Goal: Navigation & Orientation: Find specific page/section

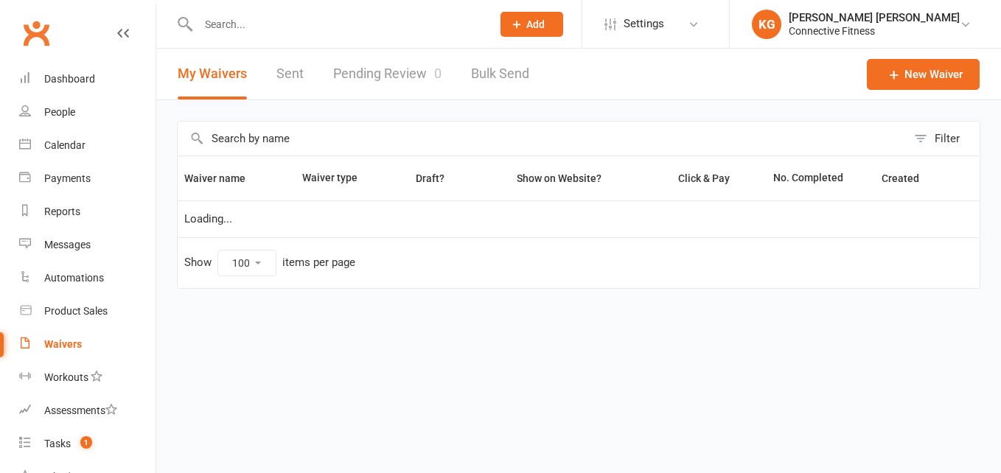
select select "100"
click at [400, 69] on link "Pending Review 0" at bounding box center [387, 74] width 108 height 51
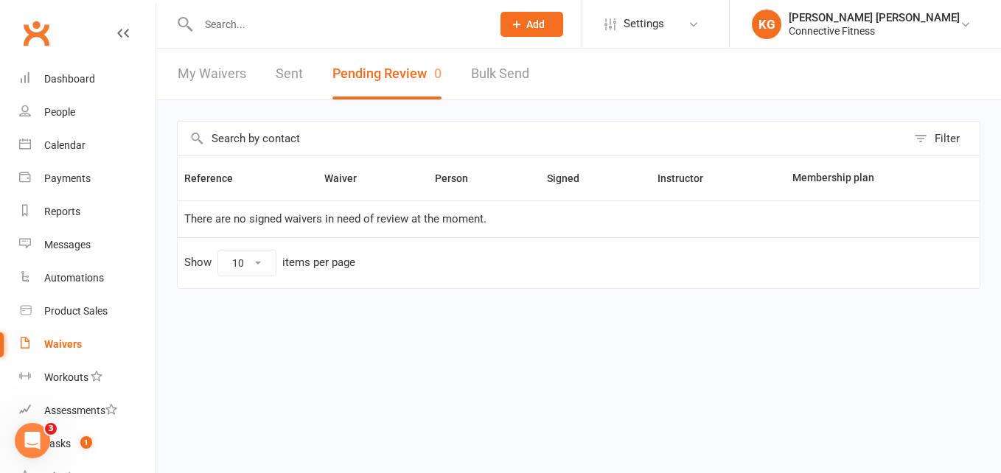
click at [229, 70] on link "My Waivers" at bounding box center [212, 74] width 69 height 51
select select "100"
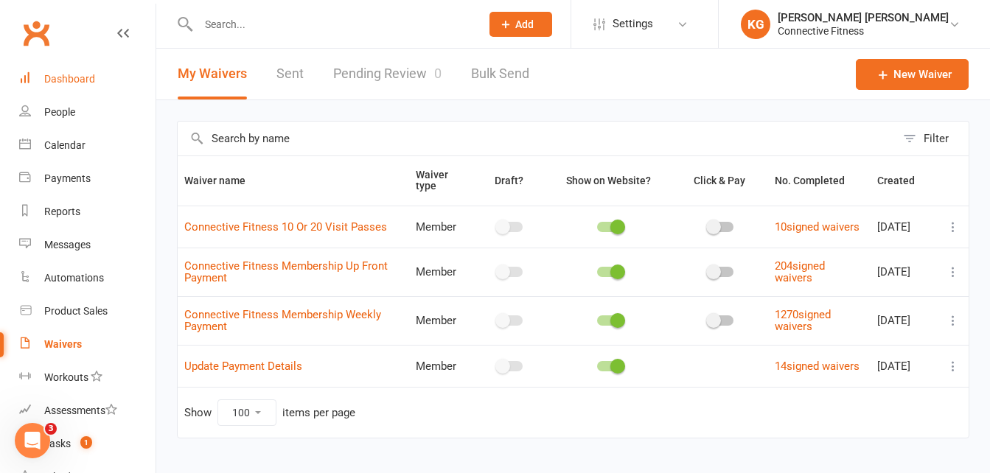
click at [74, 85] on div "Dashboard" at bounding box center [69, 79] width 51 height 12
